Goal: Task Accomplishment & Management: Use online tool/utility

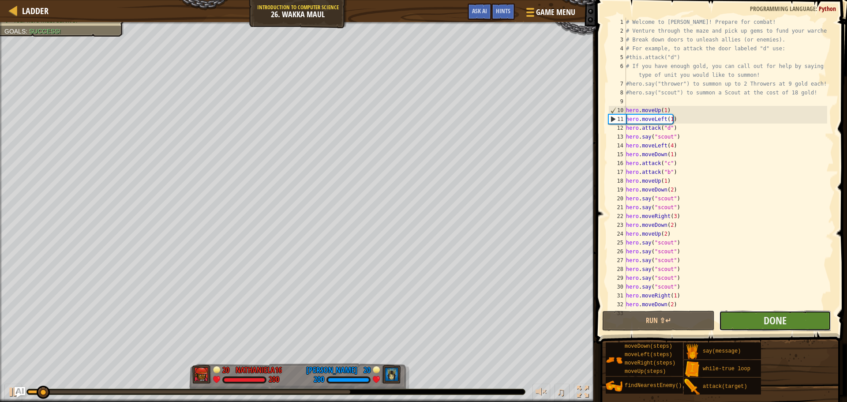
click at [737, 322] on button "Done" at bounding box center [775, 321] width 112 height 20
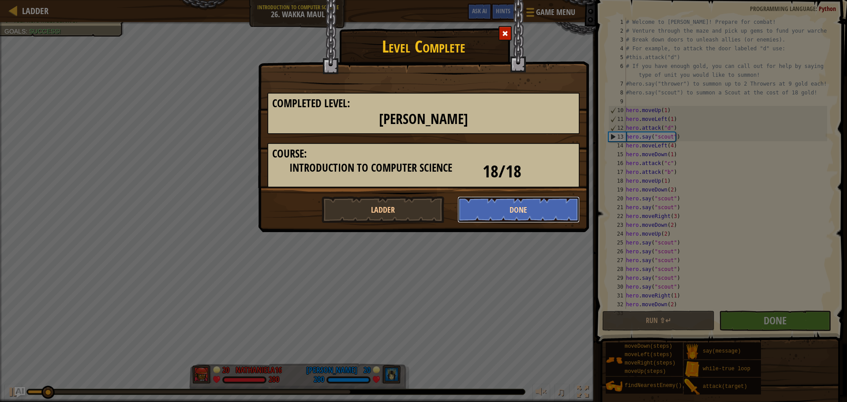
click at [519, 222] on button "Done" at bounding box center [518, 209] width 123 height 26
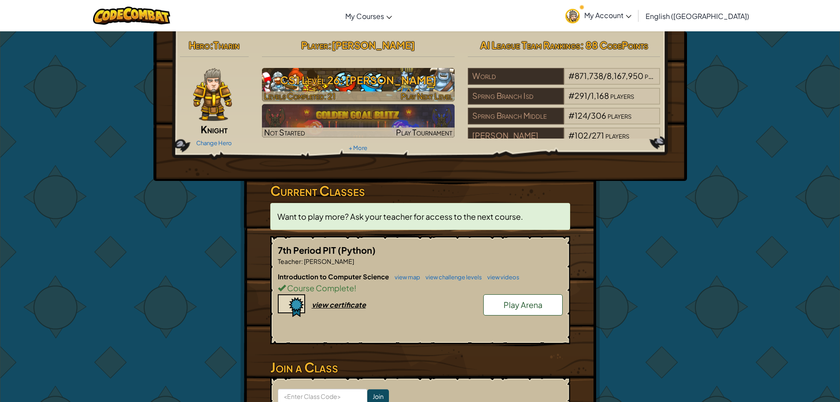
click at [416, 86] on h3 "CS1 Level 26: [PERSON_NAME]" at bounding box center [358, 80] width 193 height 20
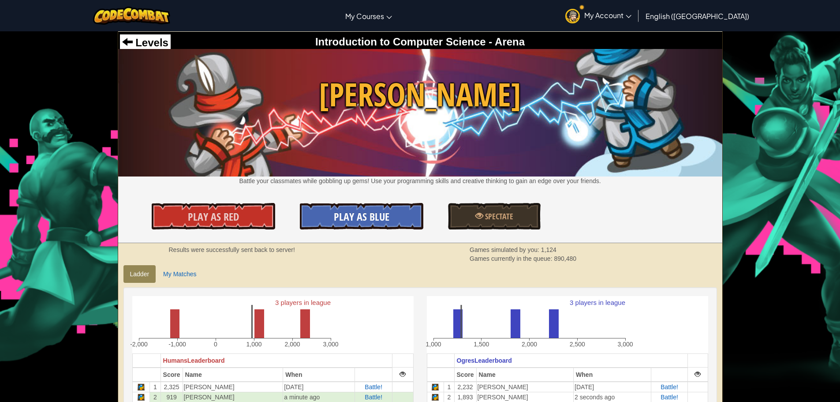
click at [344, 222] on span "Play As Blue" at bounding box center [362, 217] width 56 height 14
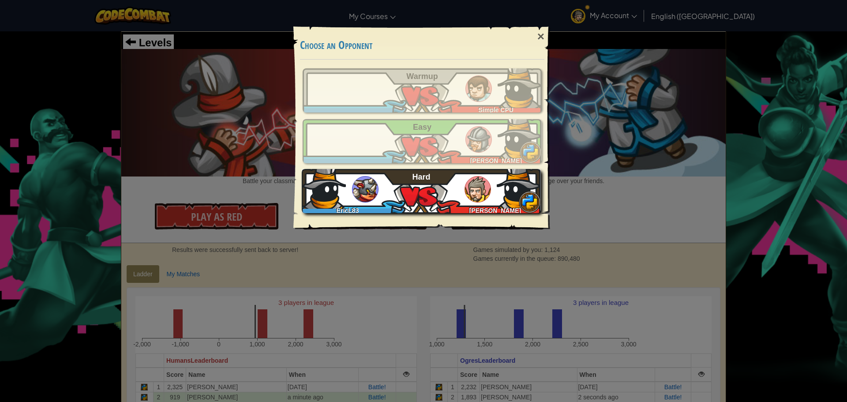
click at [495, 187] on div "EricL83 [PERSON_NAME]" at bounding box center [421, 191] width 239 height 44
